Goal: Task Accomplishment & Management: Use online tool/utility

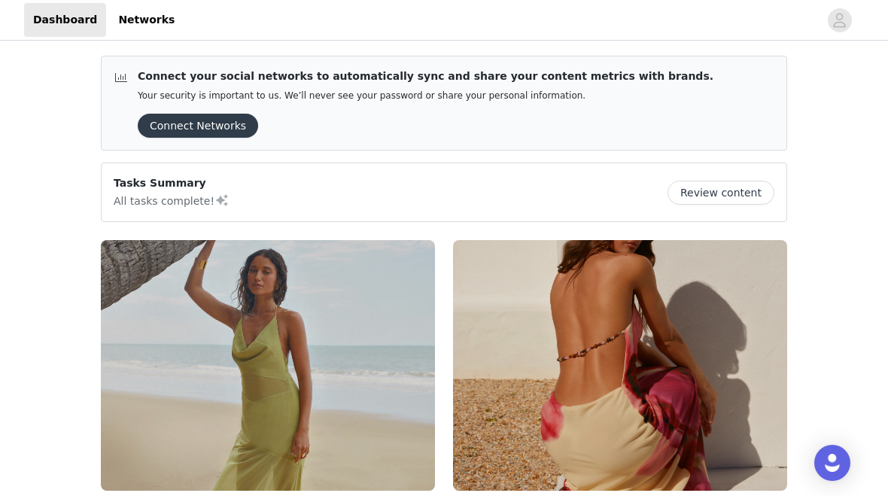
click at [190, 135] on button "Connect Networks" at bounding box center [198, 126] width 120 height 24
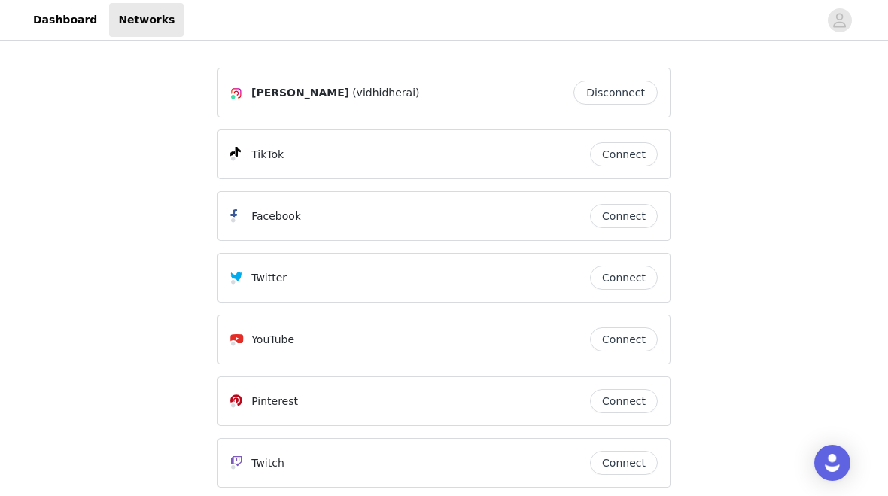
click at [74, 20] on link "Dashboard" at bounding box center [65, 20] width 82 height 34
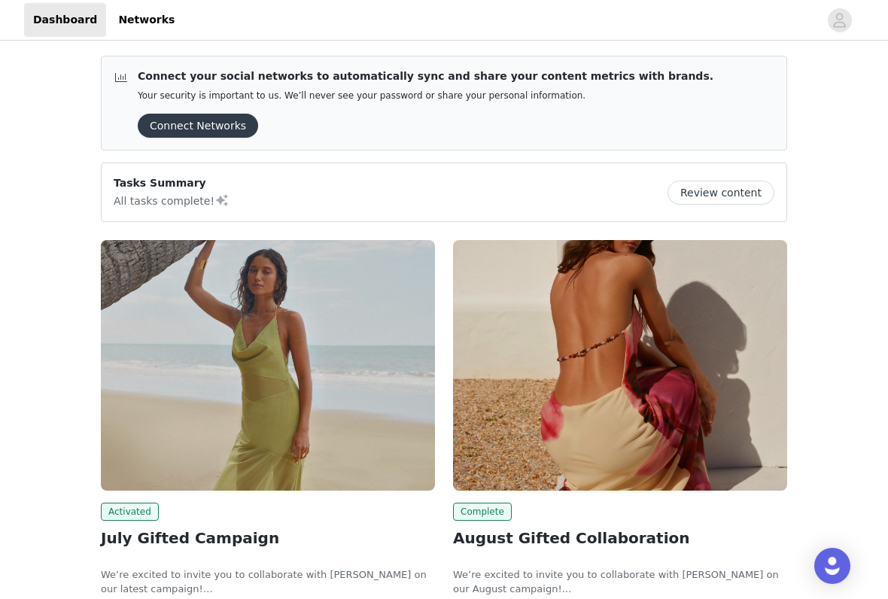
click at [718, 188] on button "Review content" at bounding box center [720, 193] width 107 height 24
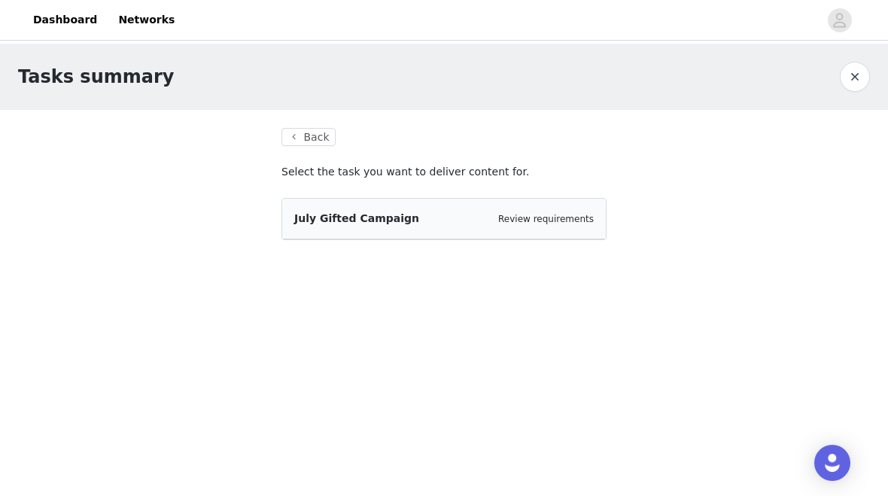
click at [539, 221] on link "Review requirements" at bounding box center [546, 219] width 96 height 11
